Goal: Information Seeking & Learning: Learn about a topic

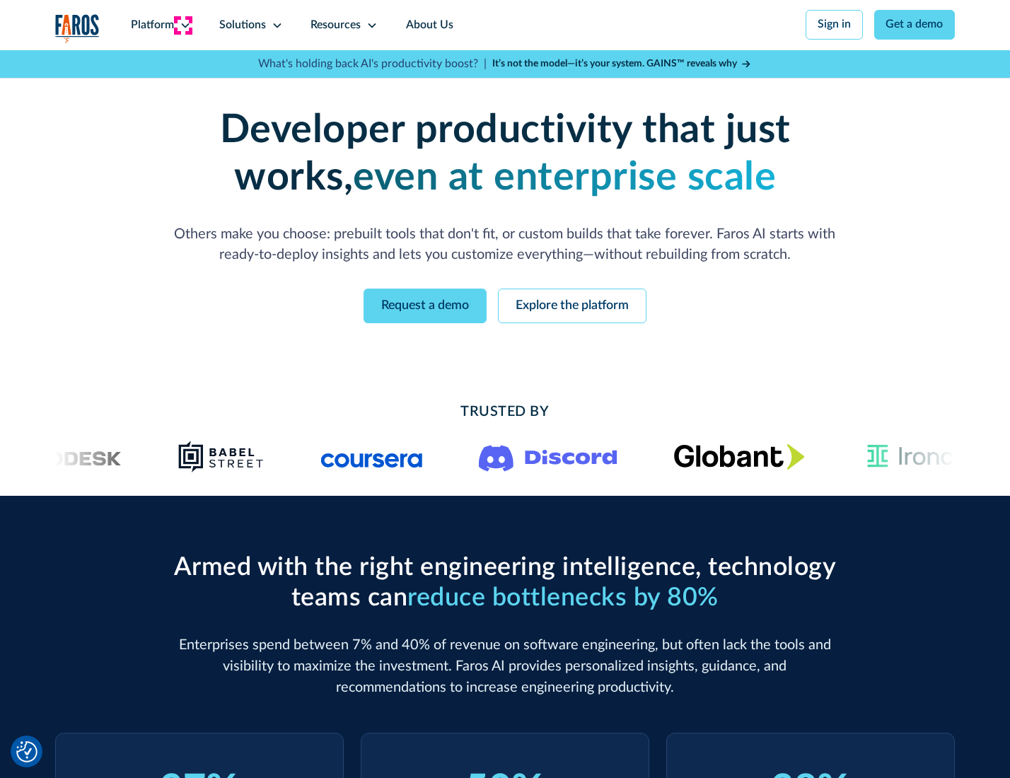
click at [183, 25] on icon at bounding box center [185, 25] width 11 height 11
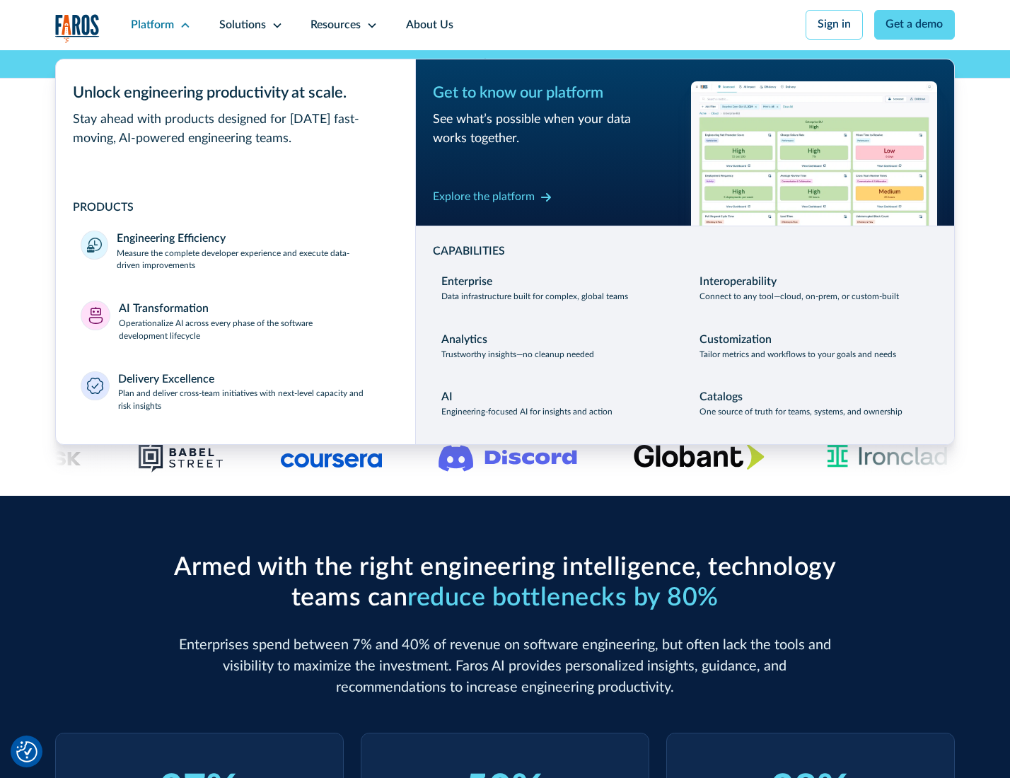
click at [252, 262] on p "Measure the complete developer experience and execute data-driven improvements" at bounding box center [253, 260] width 273 height 25
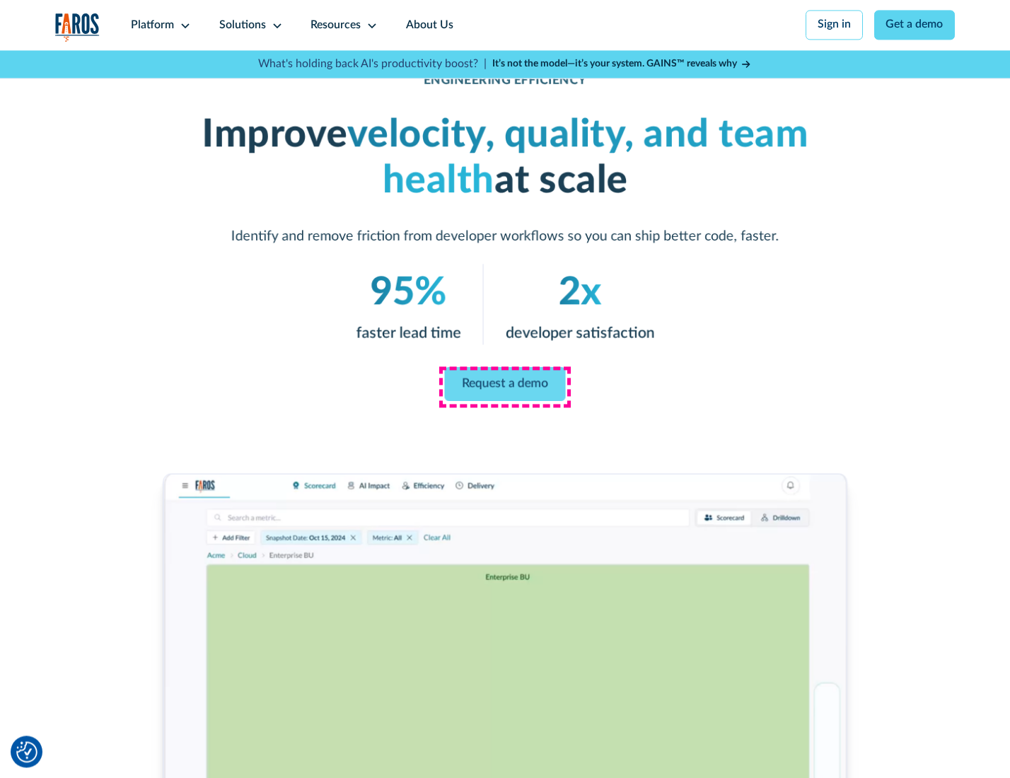
click at [504, 386] on link "Request a demo" at bounding box center [505, 384] width 121 height 34
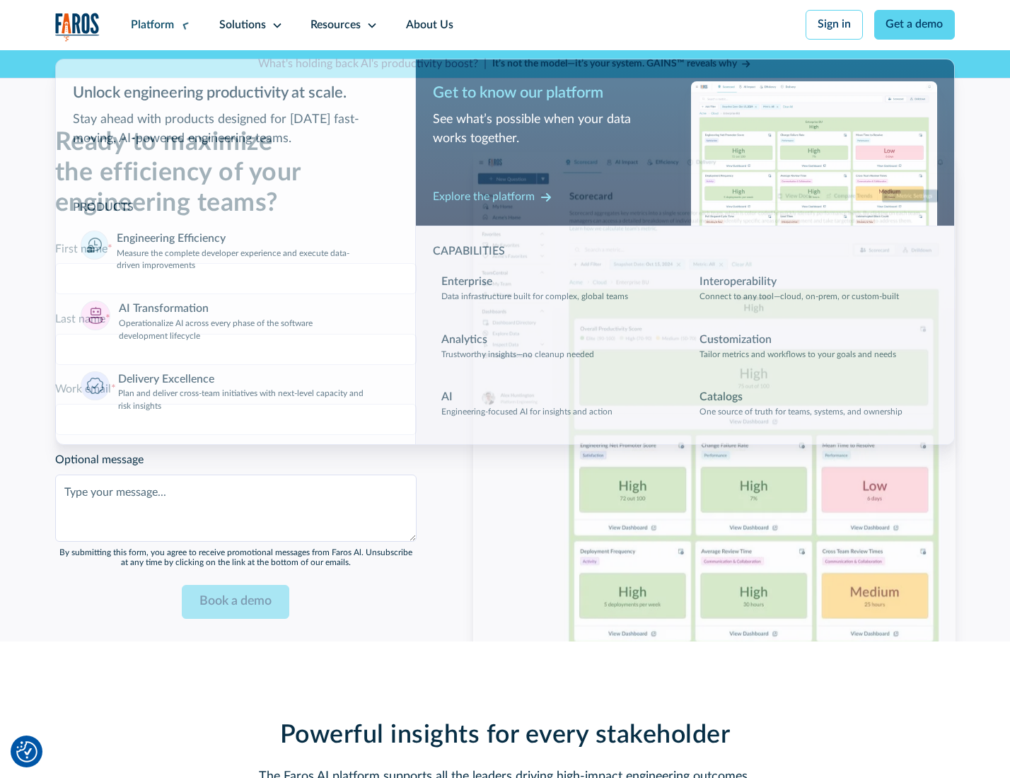
scroll to position [3079, 0]
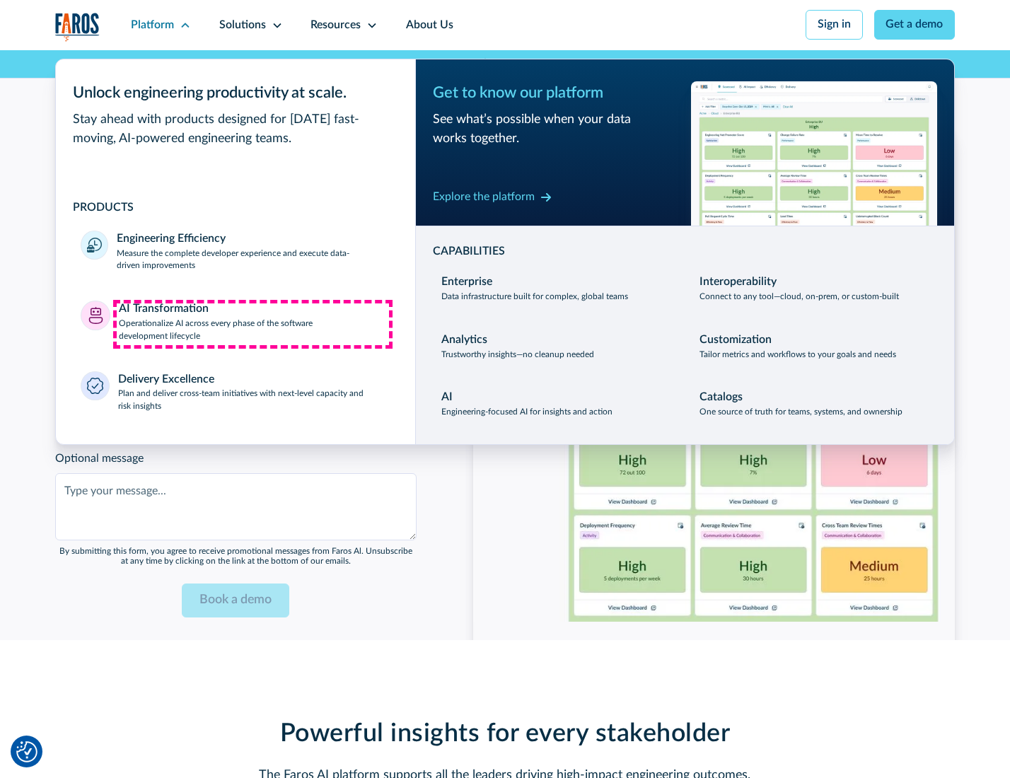
click at [253, 324] on p "Operationalize AI across every phase of the software development lifecycle" at bounding box center [255, 330] width 272 height 25
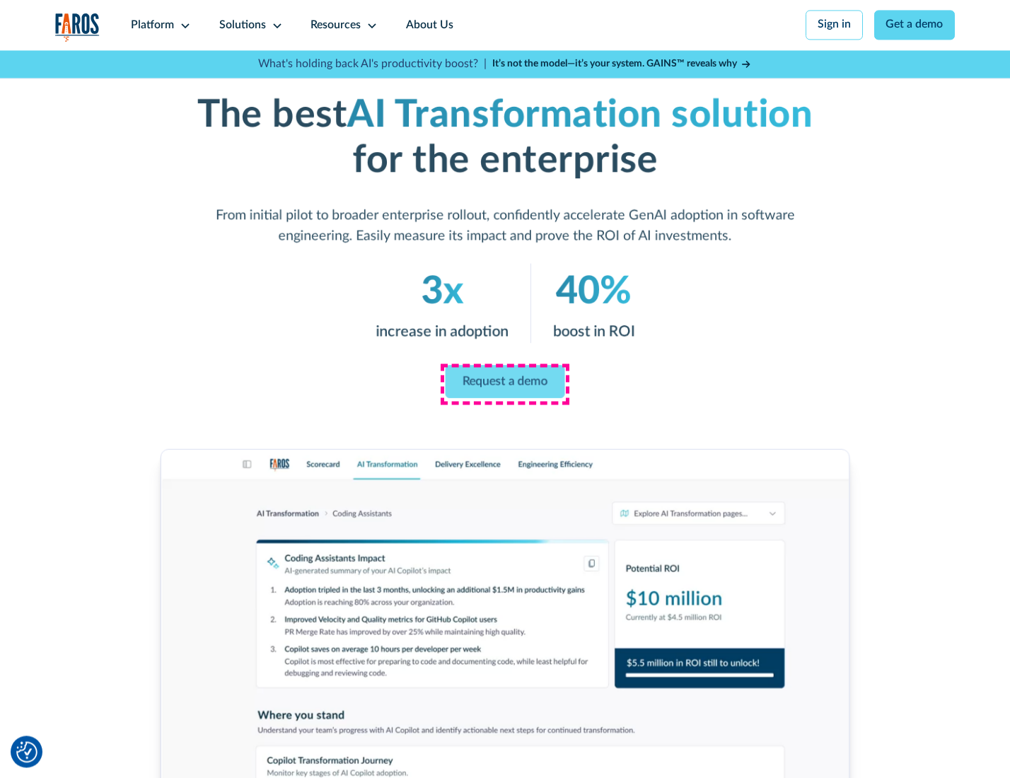
click at [504, 384] on link "Request a demo" at bounding box center [506, 381] width 120 height 33
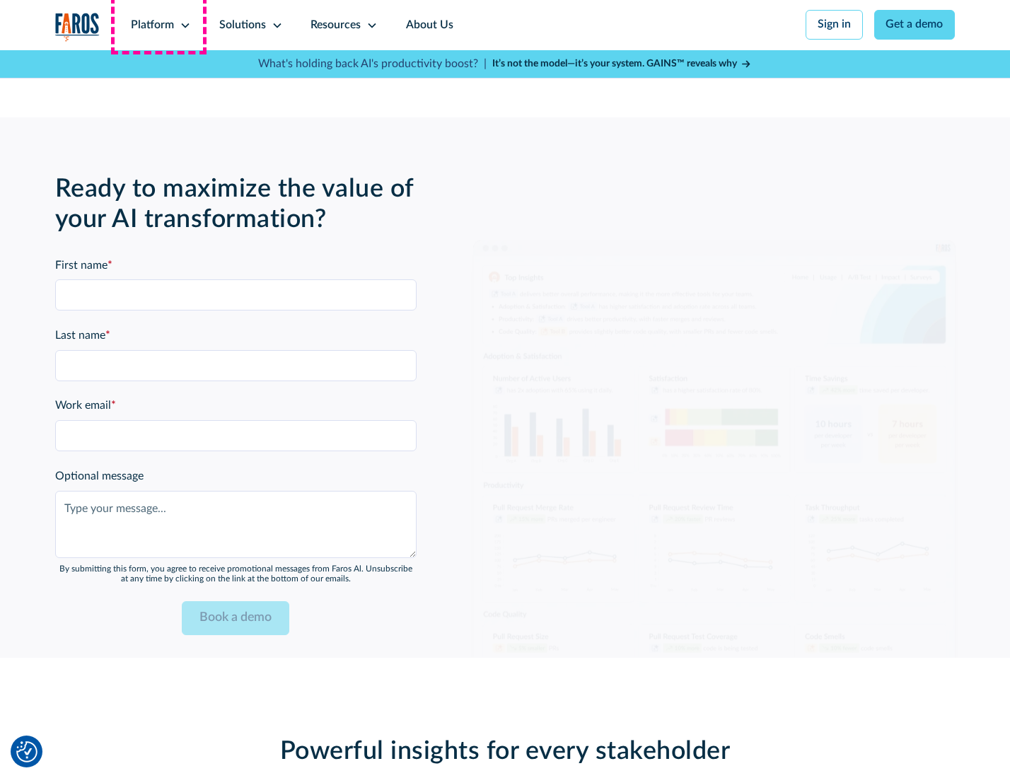
click at [158, 25] on div "Platform" at bounding box center [152, 25] width 43 height 17
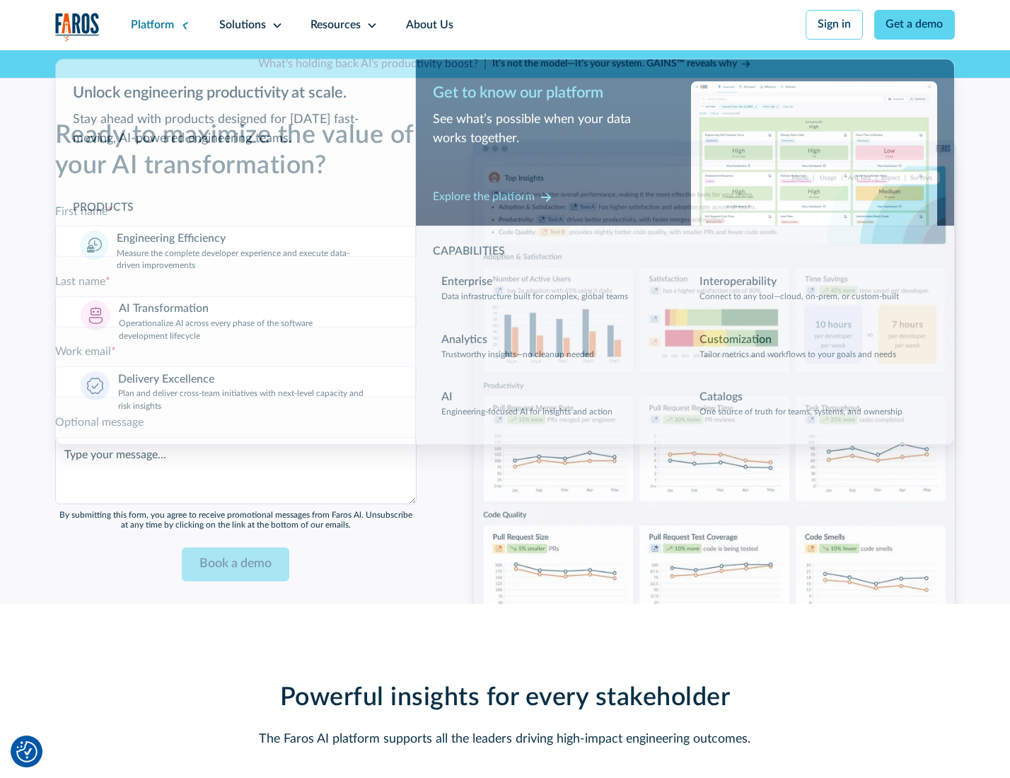
scroll to position [3420, 0]
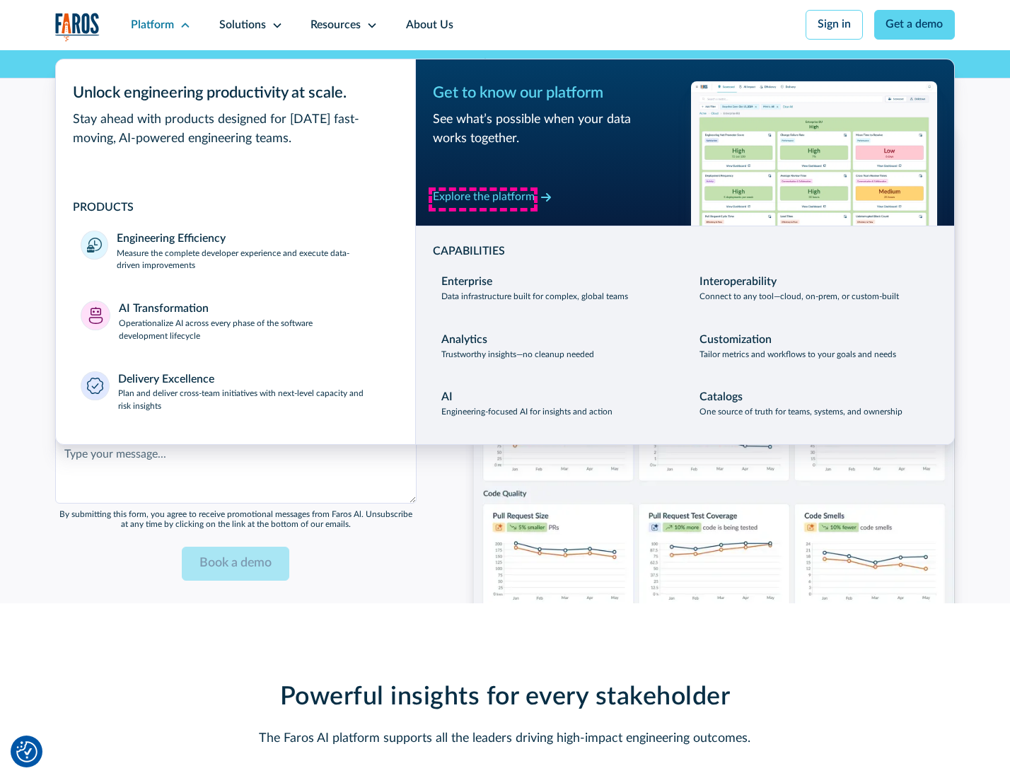
click at [483, 199] on div "Explore the platform" at bounding box center [484, 197] width 102 height 17
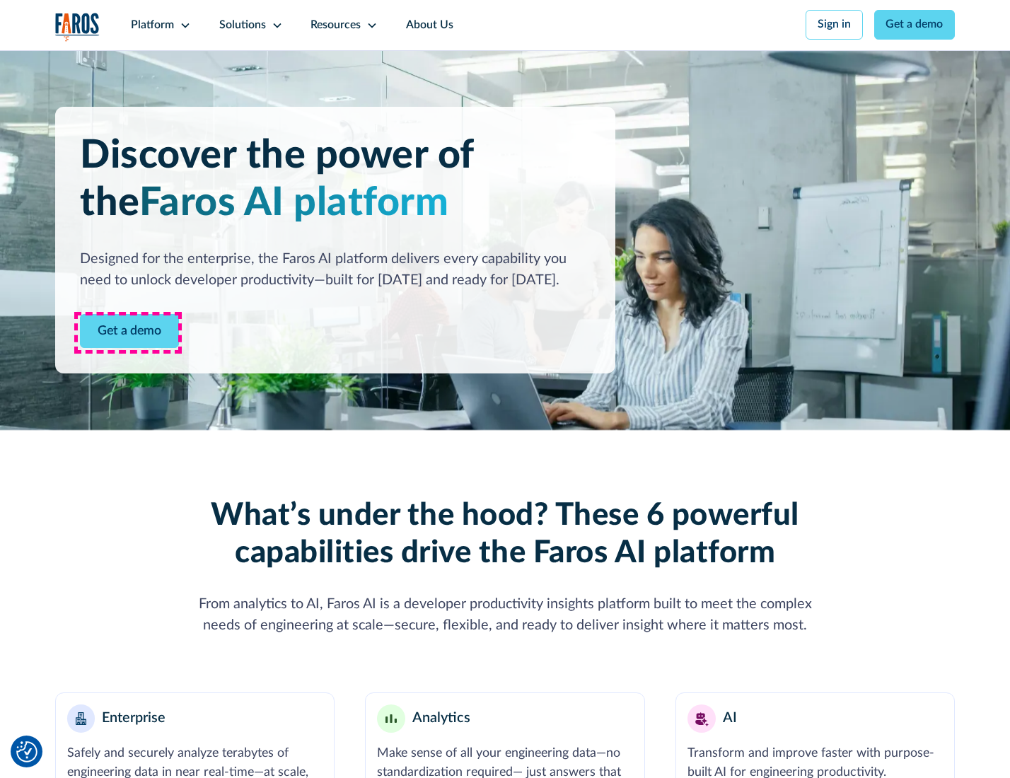
click at [128, 332] on link "Get a demo" at bounding box center [129, 331] width 99 height 35
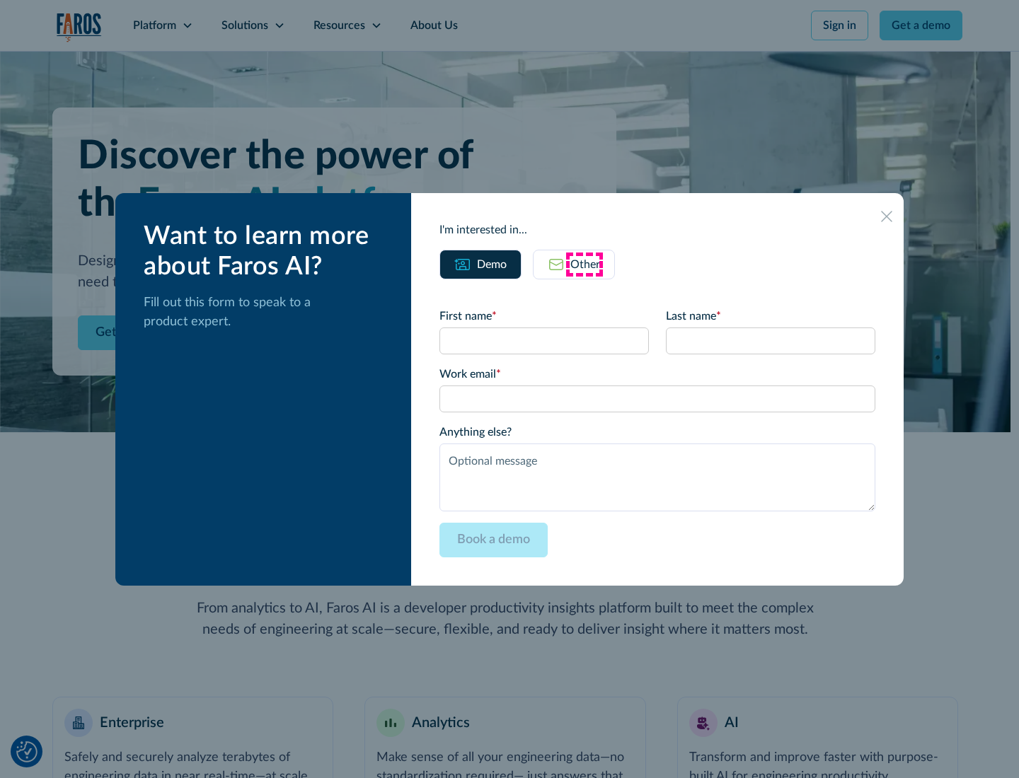
click at [584, 264] on div "Other" at bounding box center [585, 264] width 30 height 17
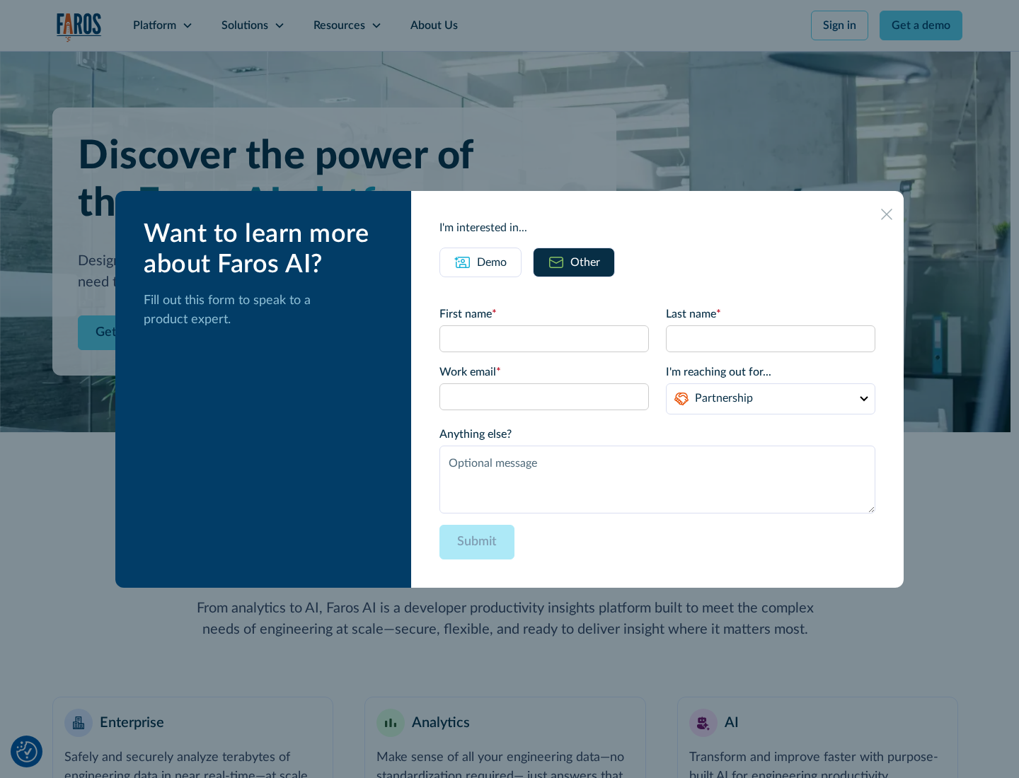
click at [490, 262] on div "Demo" at bounding box center [492, 262] width 30 height 17
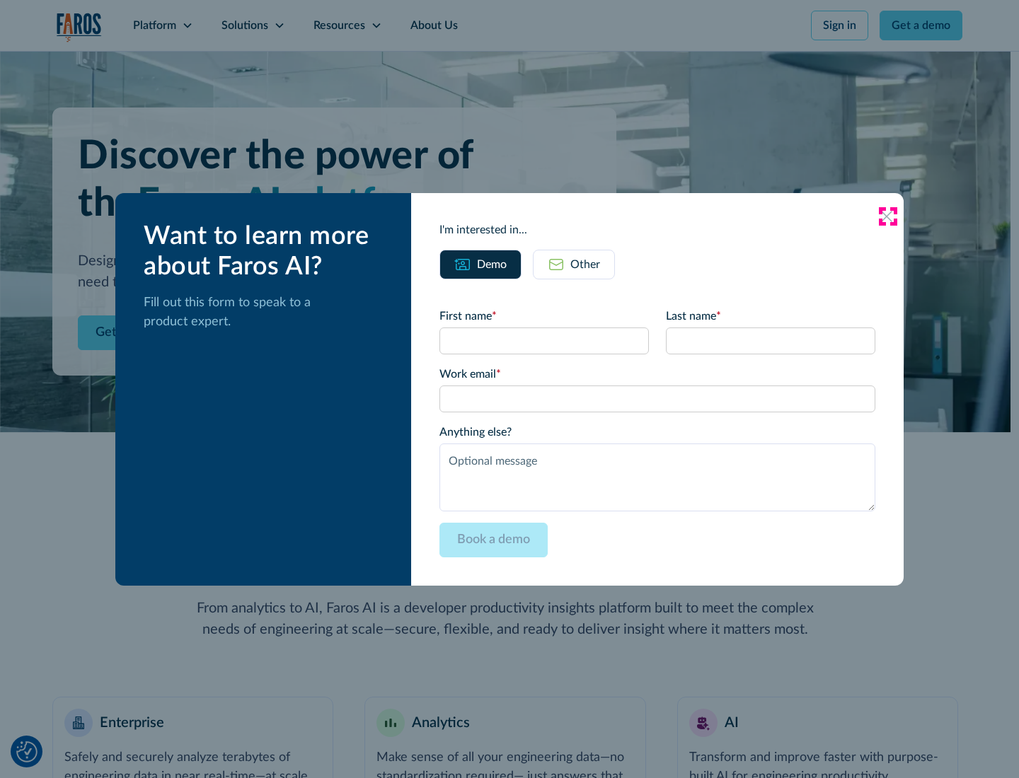
click at [887, 216] on icon at bounding box center [886, 216] width 11 height 11
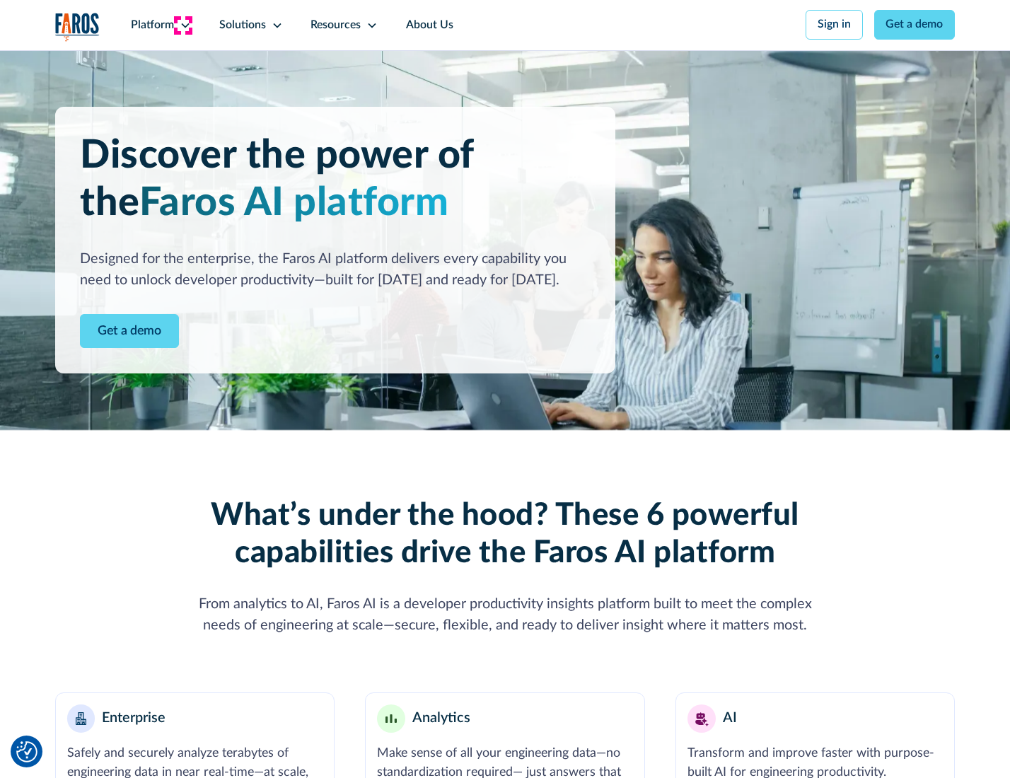
click at [183, 25] on icon at bounding box center [185, 25] width 11 height 11
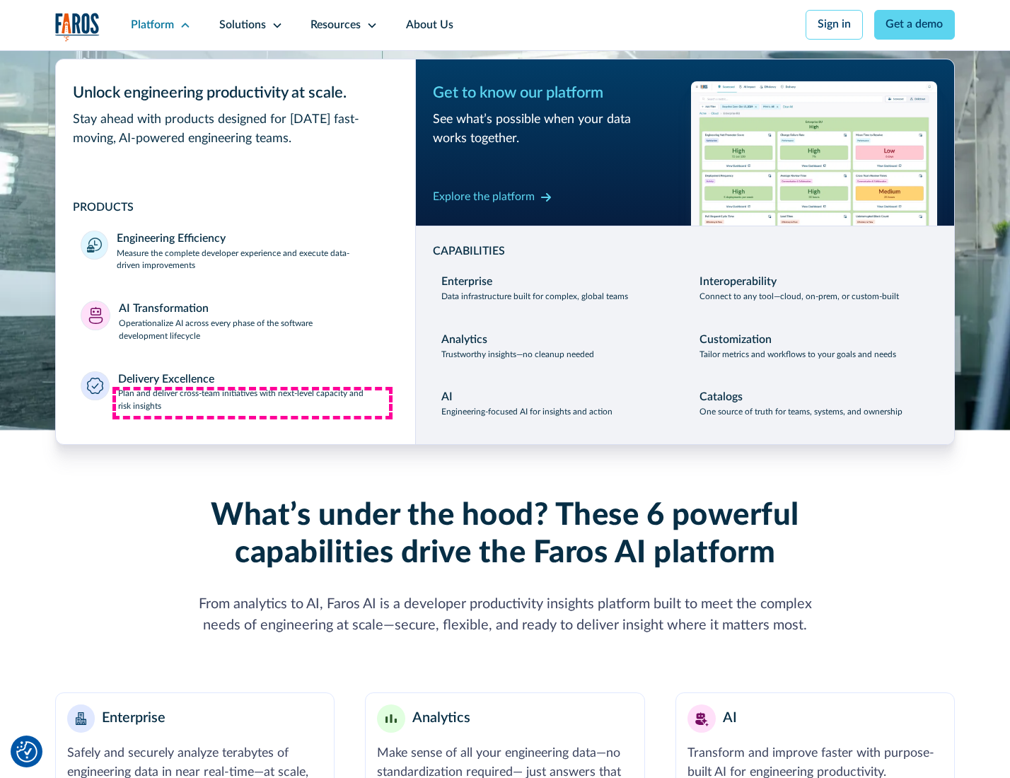
click at [253, 403] on p "Plan and deliver cross-team initiatives with next-level capacity and risk insig…" at bounding box center [254, 400] width 272 height 25
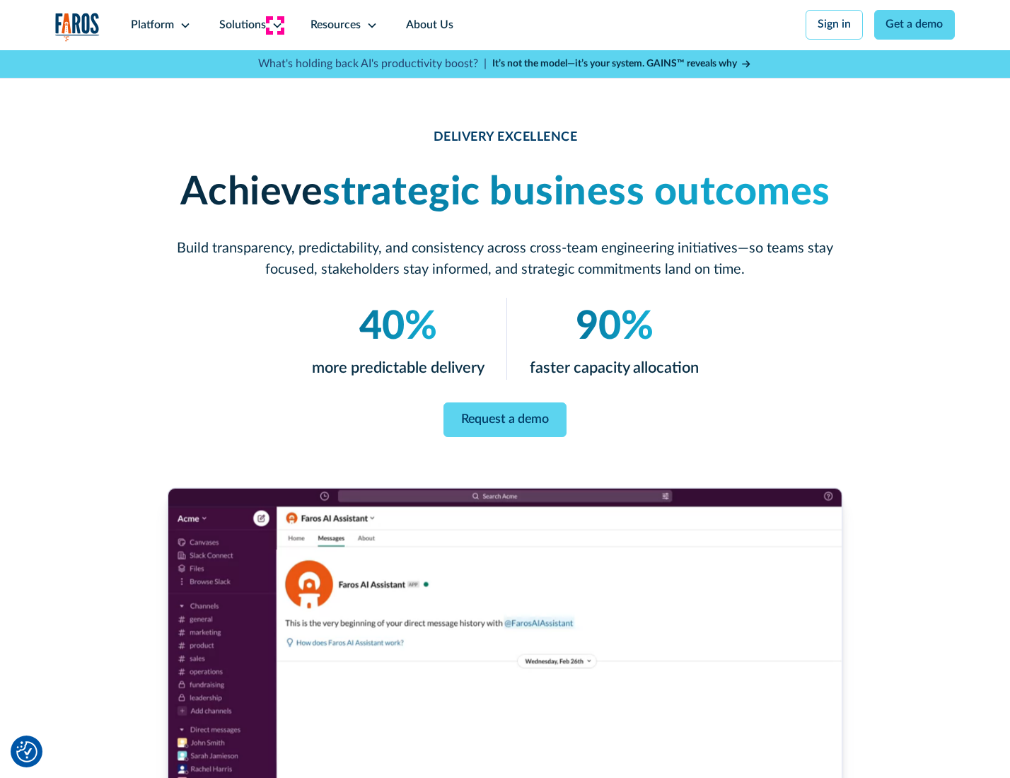
click at [274, 25] on icon at bounding box center [277, 25] width 11 height 11
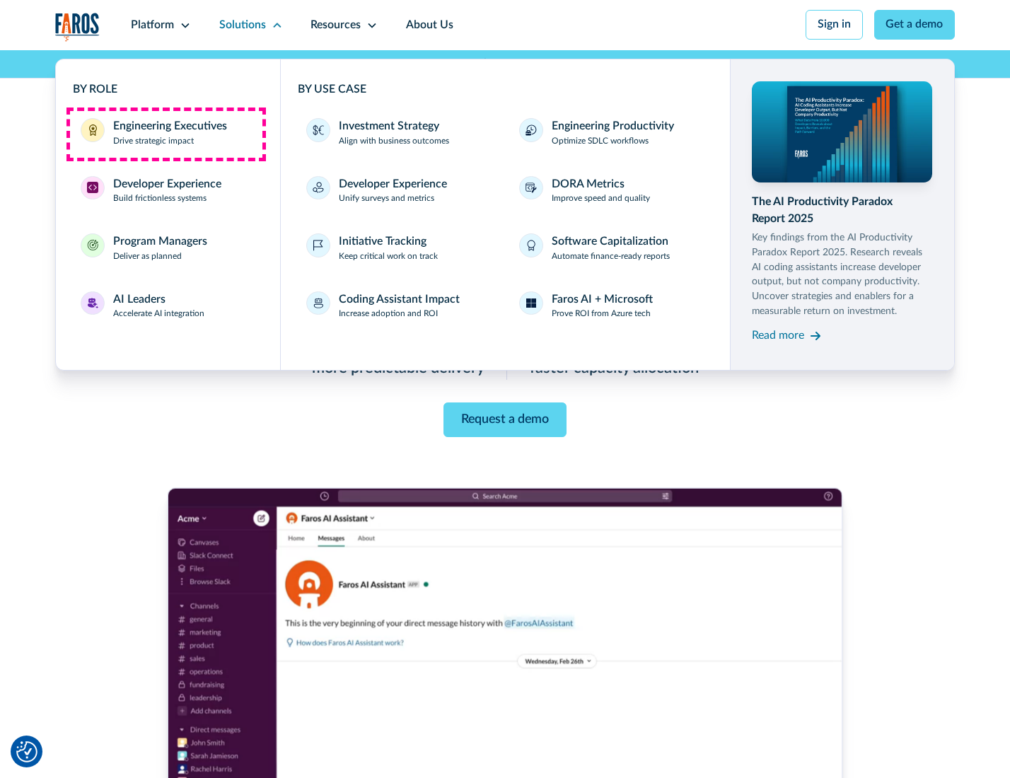
click at [166, 134] on div "Engineering Executives" at bounding box center [170, 126] width 114 height 17
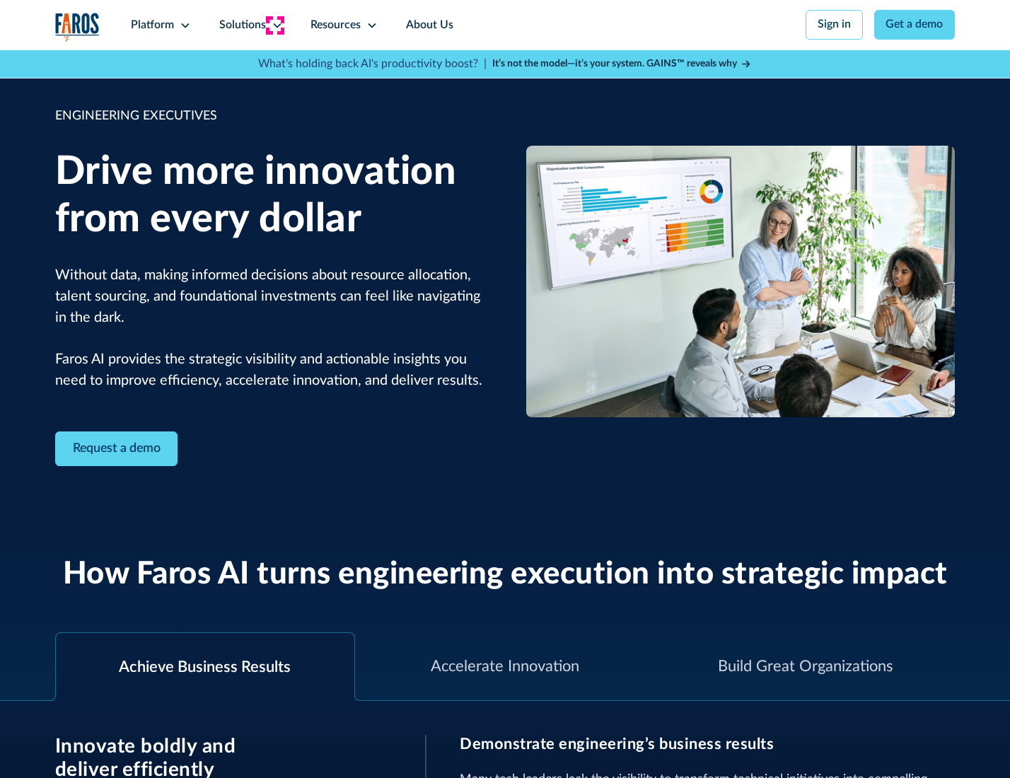
click at [274, 25] on icon at bounding box center [277, 25] width 11 height 11
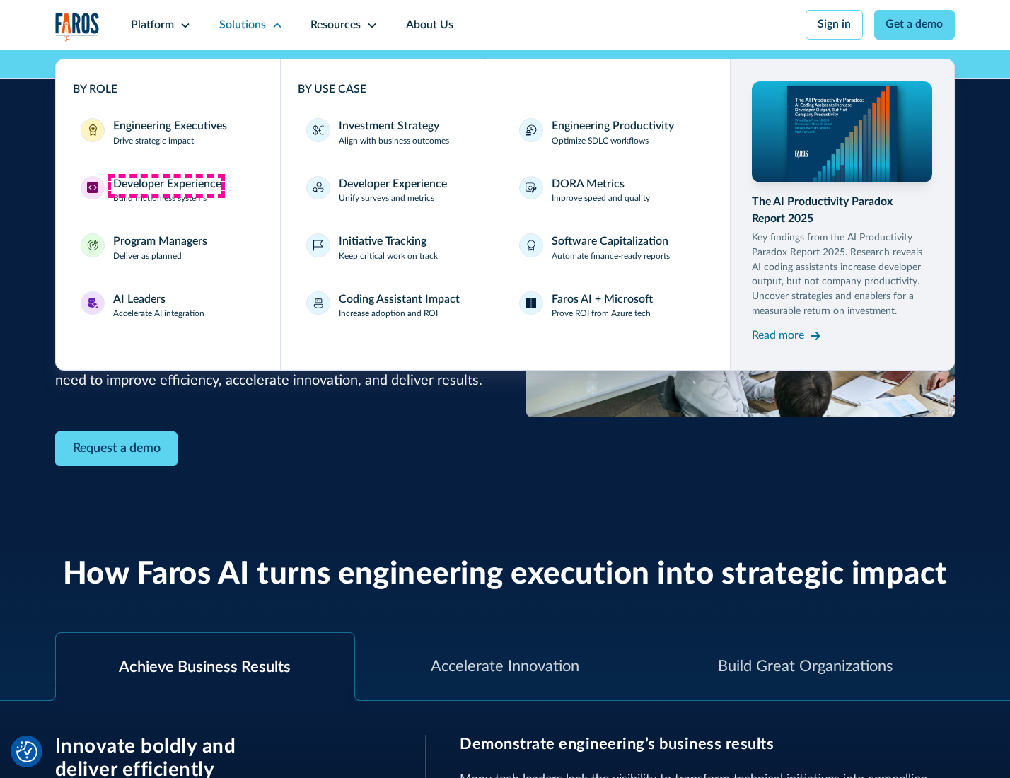
click at [166, 185] on div "Developer Experience" at bounding box center [167, 184] width 108 height 17
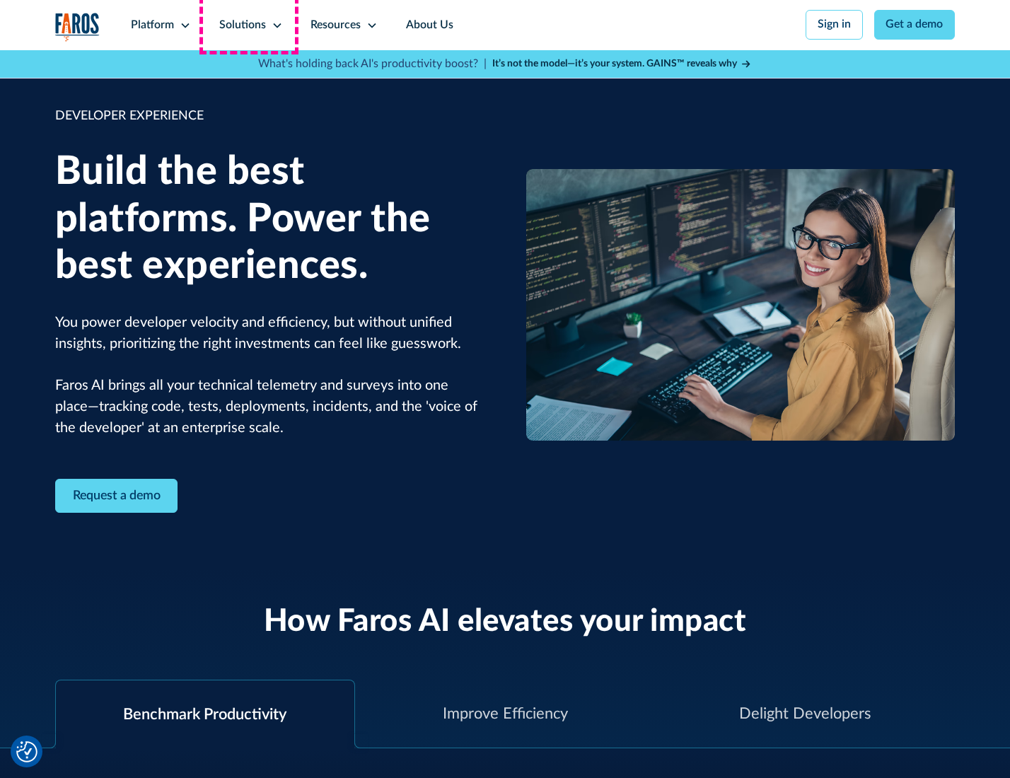
click at [249, 25] on div "Solutions" at bounding box center [242, 25] width 47 height 17
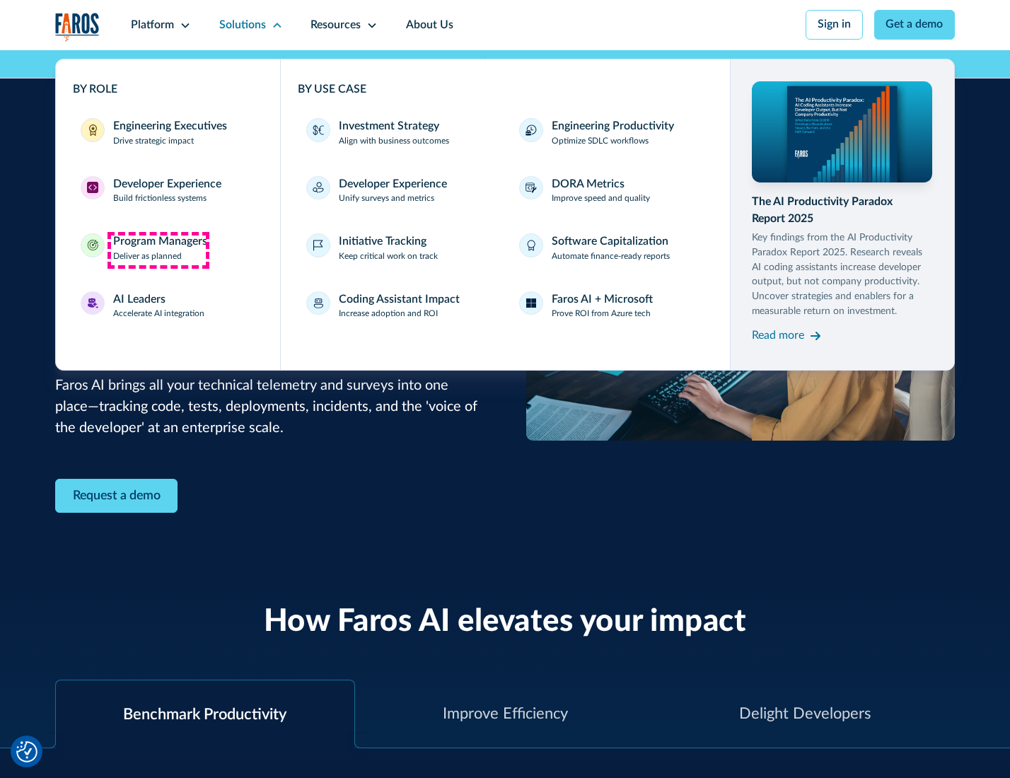
click at [158, 250] on div "Program Managers" at bounding box center [160, 241] width 94 height 17
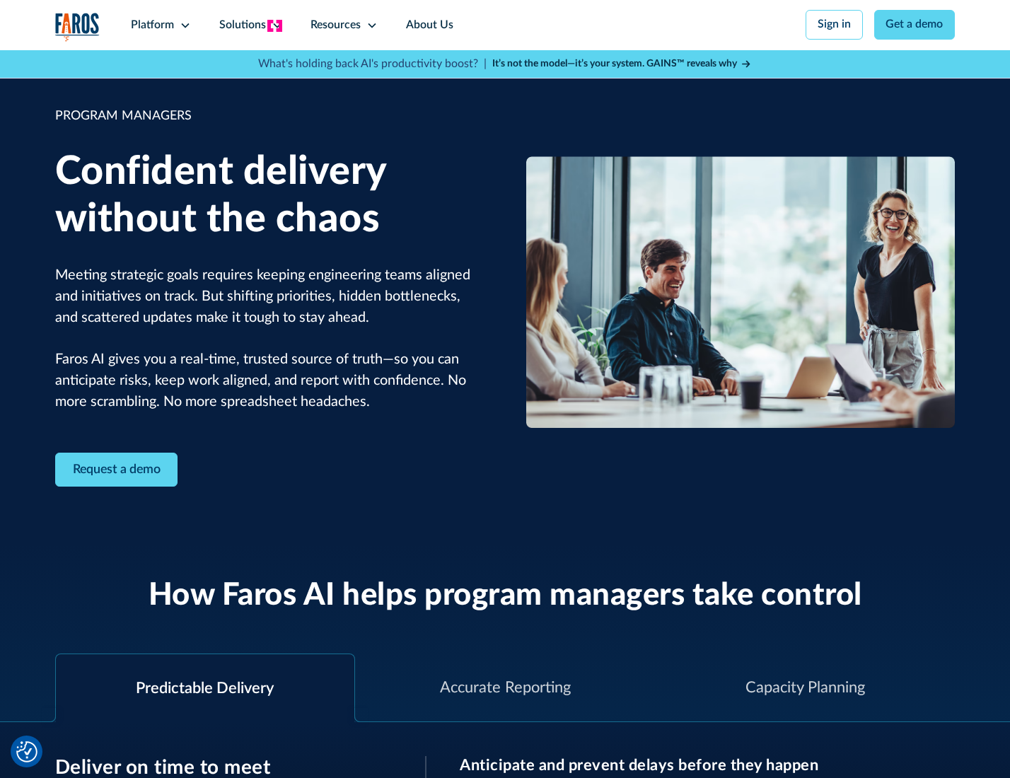
click at [274, 25] on icon at bounding box center [277, 25] width 11 height 11
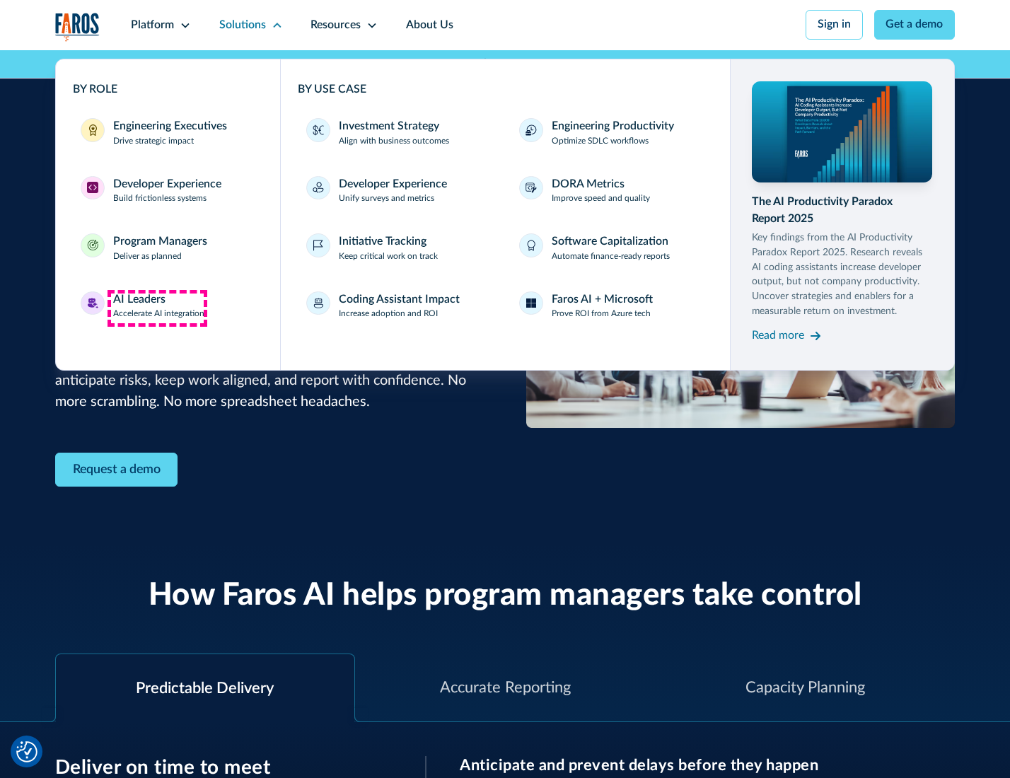
click at [157, 308] on div "AI Leaders" at bounding box center [139, 299] width 52 height 17
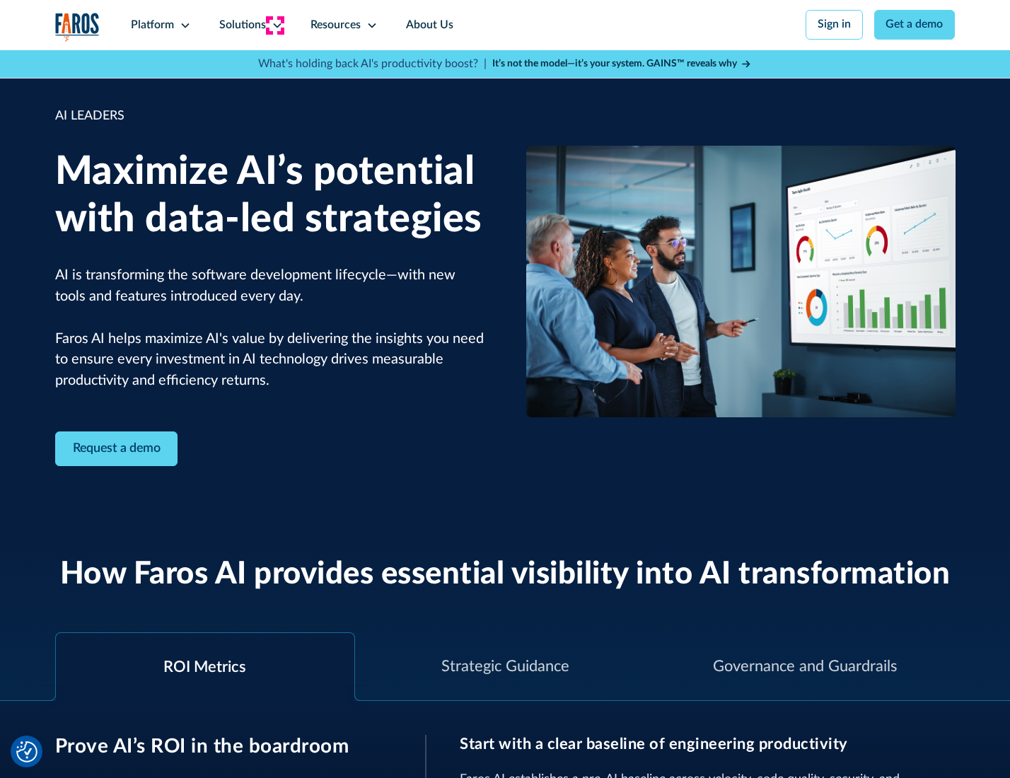
click at [274, 25] on icon at bounding box center [277, 25] width 11 height 11
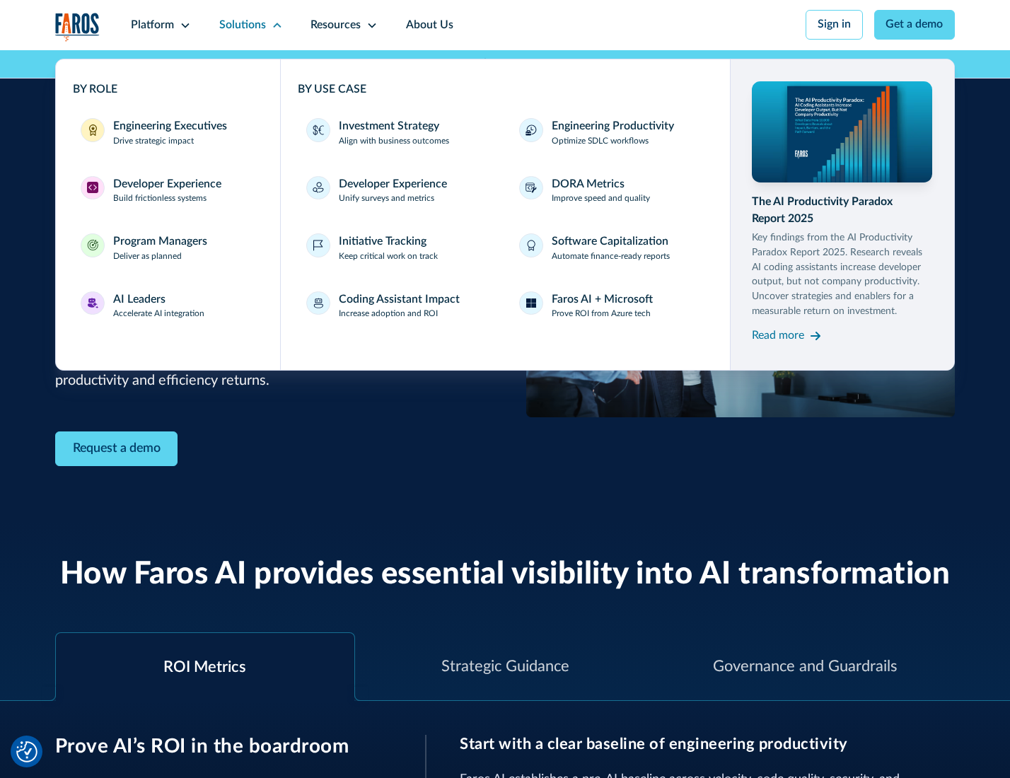
click at [388, 127] on div "Investment Strategy" at bounding box center [389, 126] width 100 height 17
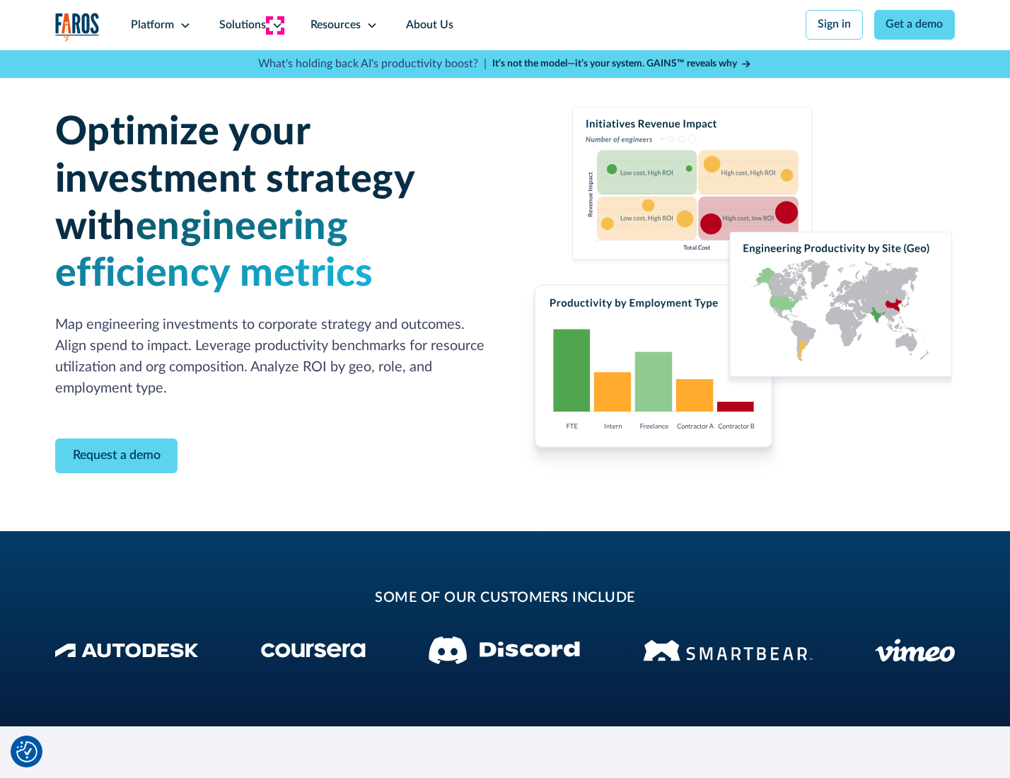
click at [274, 25] on icon at bounding box center [277, 25] width 11 height 11
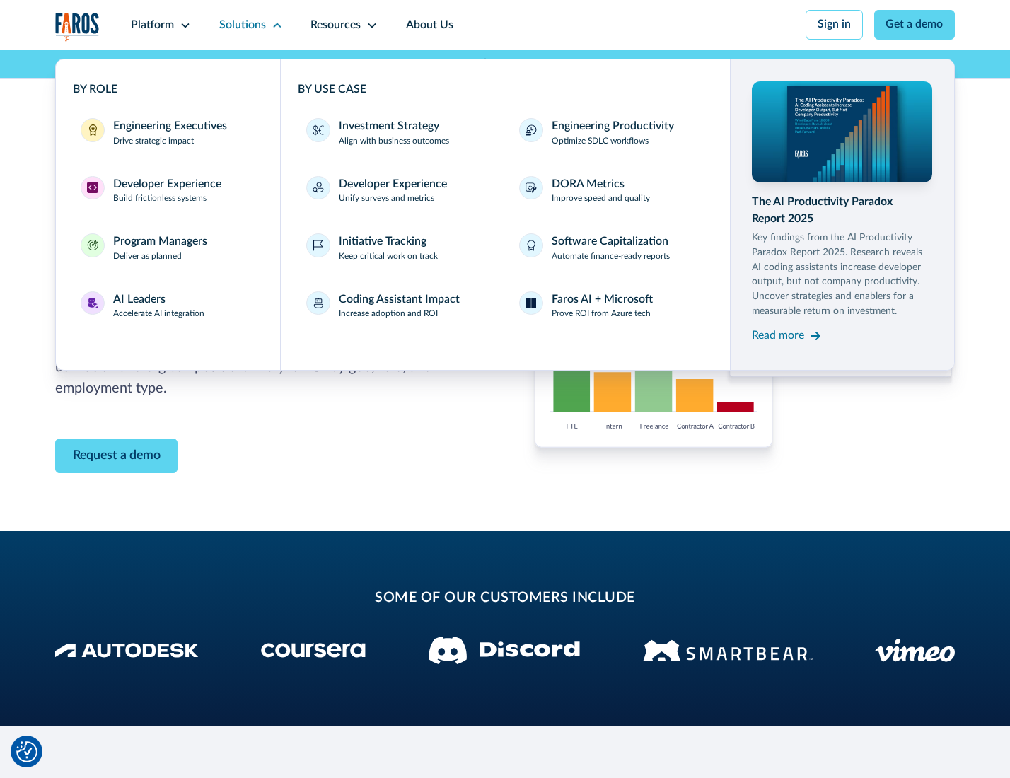
click at [602, 316] on p "Prove ROI from Azure tech" at bounding box center [601, 314] width 99 height 13
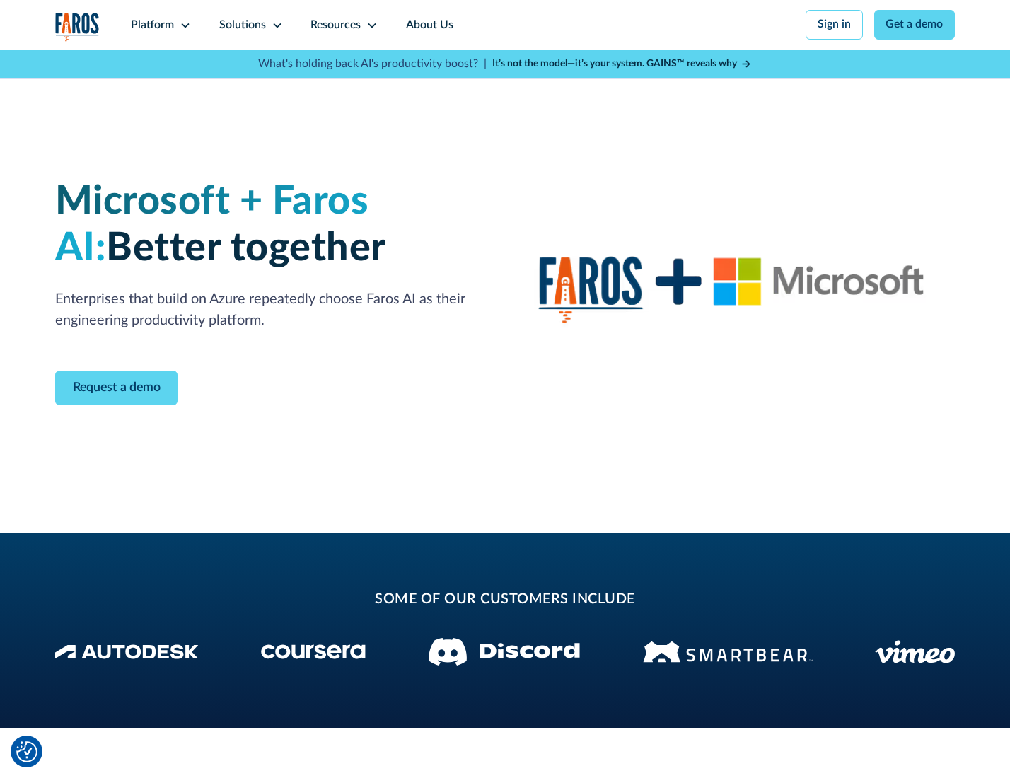
click at [274, 25] on icon at bounding box center [277, 25] width 11 height 11
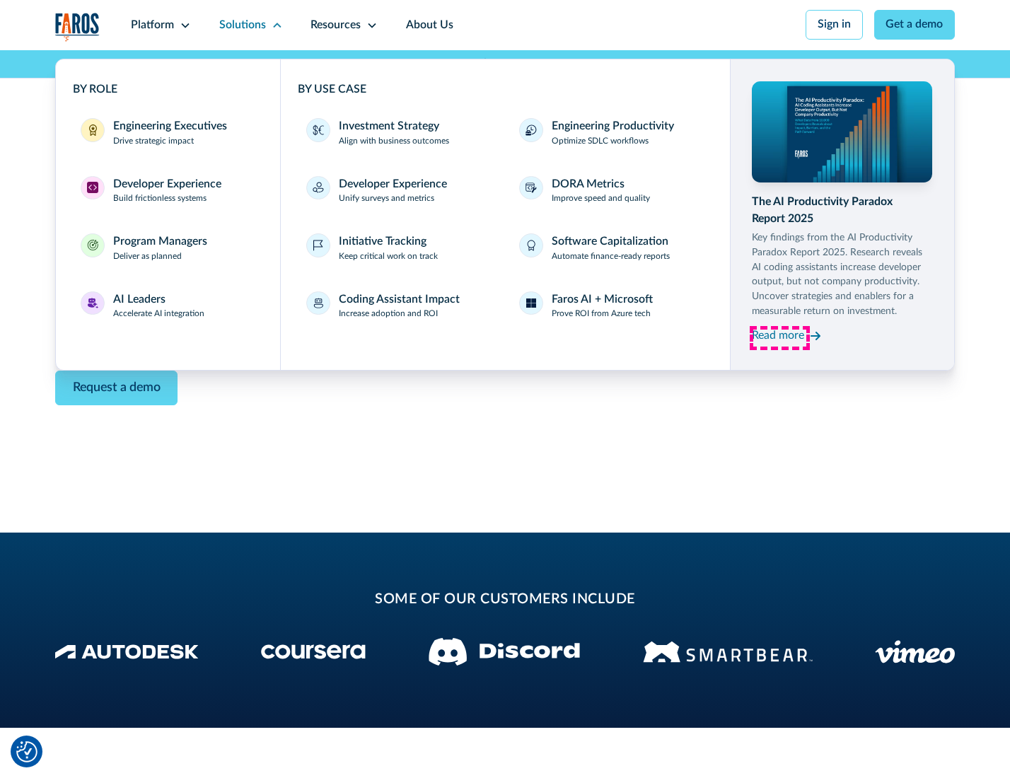
click at [780, 338] on div "Read more" at bounding box center [778, 336] width 52 height 17
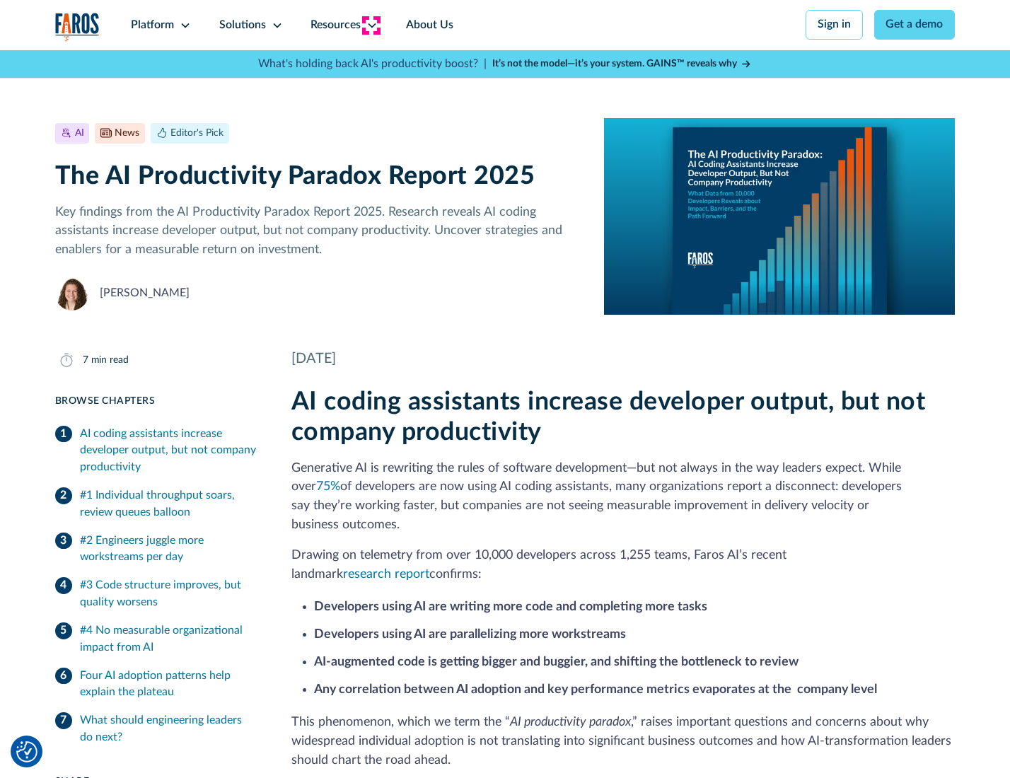
click at [371, 25] on icon at bounding box center [371, 25] width 11 height 11
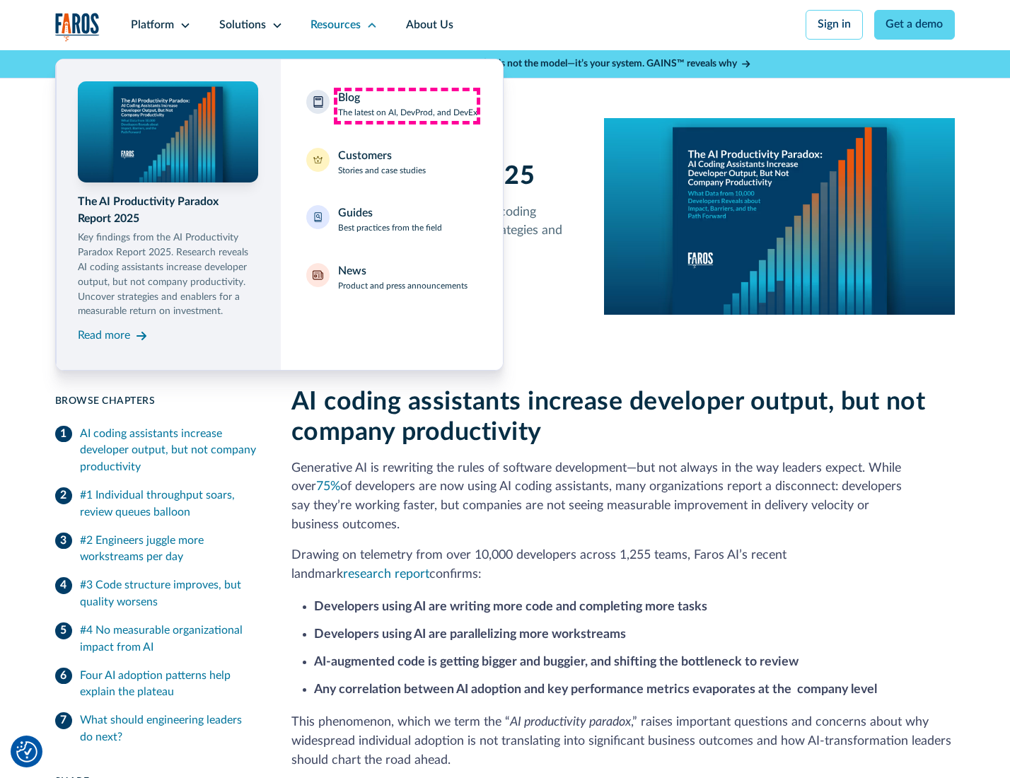
click at [407, 105] on div "Blog The latest on AI, DevProd, and DevEx" at bounding box center [407, 105] width 139 height 30
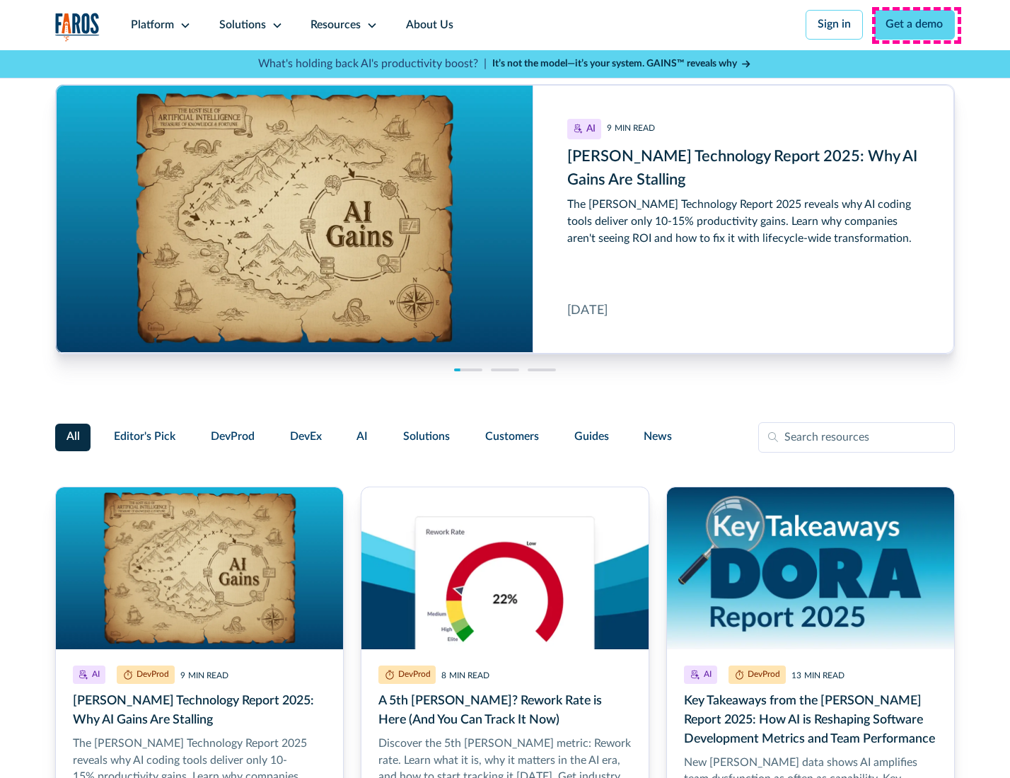
click at [916, 25] on link "Get a demo" at bounding box center [914, 25] width 81 height 30
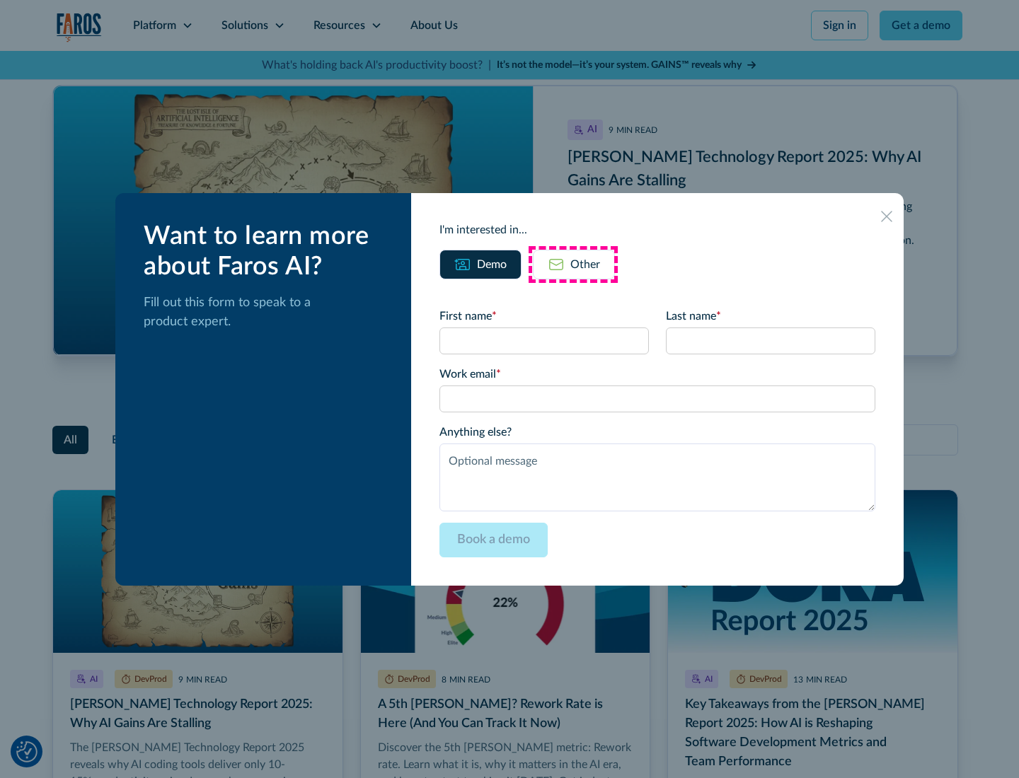
click at [573, 264] on div "Other" at bounding box center [585, 264] width 30 height 17
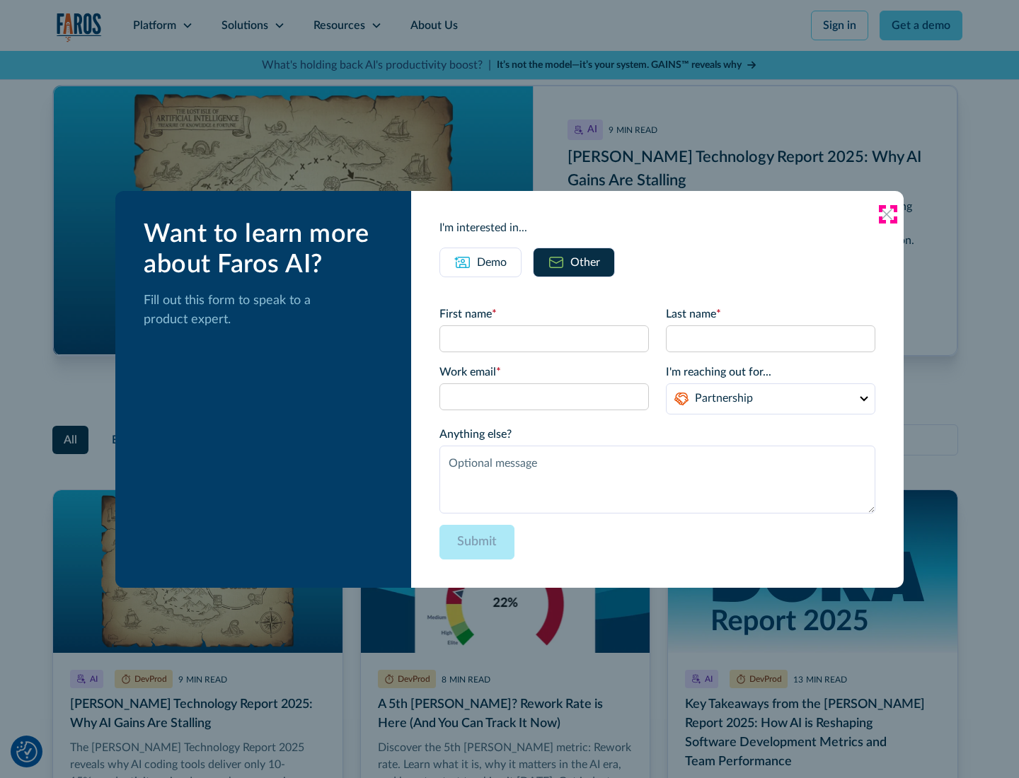
click at [887, 214] on icon at bounding box center [886, 214] width 11 height 11
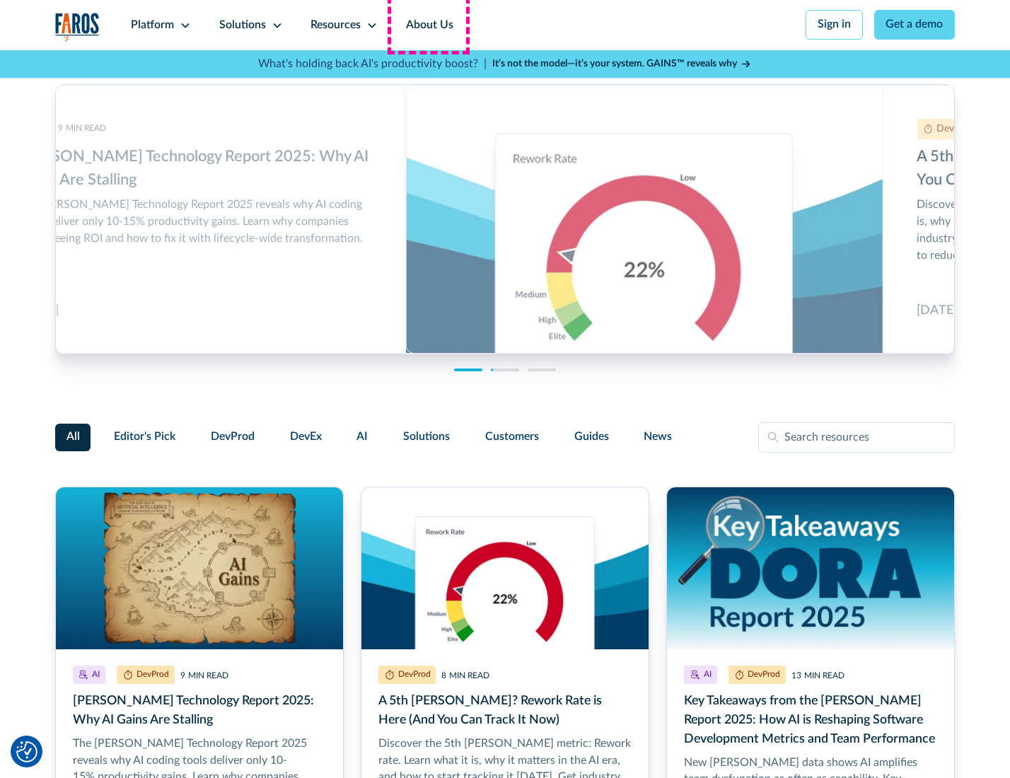
click at [428, 25] on link "About Us" at bounding box center [430, 25] width 76 height 50
